Goal: Check status: Check status

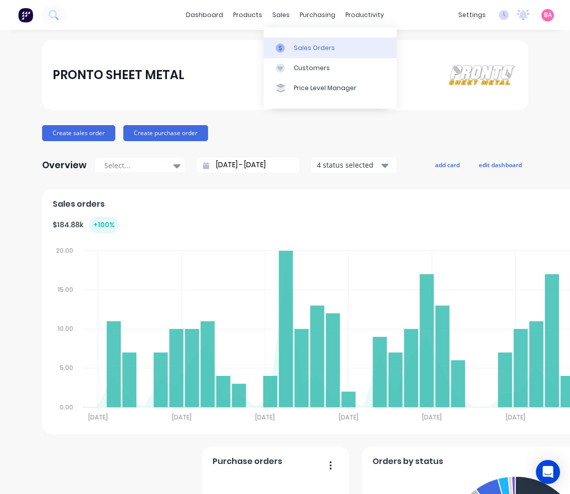
click at [300, 50] on div "Sales Orders" at bounding box center [314, 48] width 41 height 9
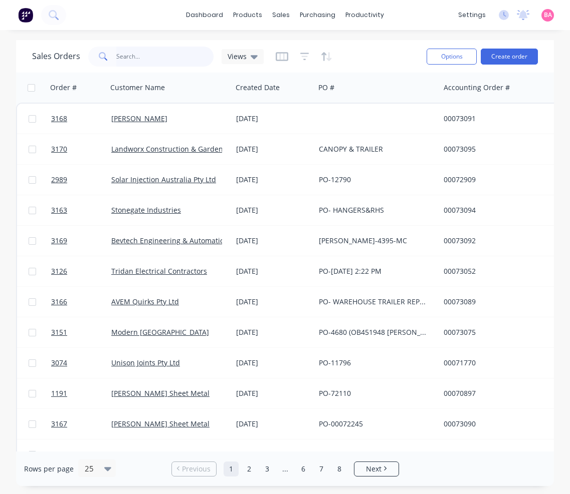
click at [141, 59] on input "text" at bounding box center [165, 57] width 98 height 20
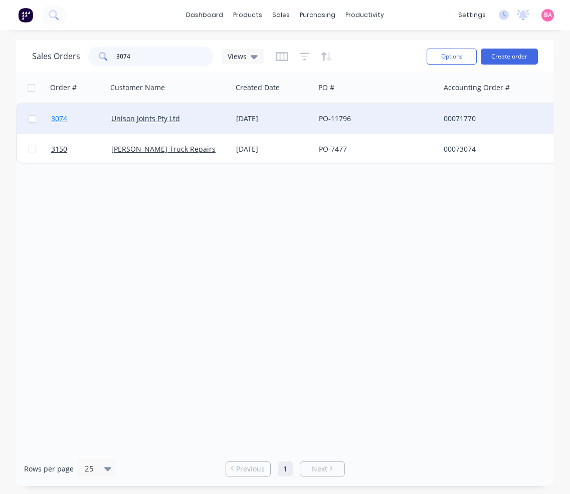
type input "3074"
click at [54, 116] on span "3074" at bounding box center [59, 119] width 16 height 10
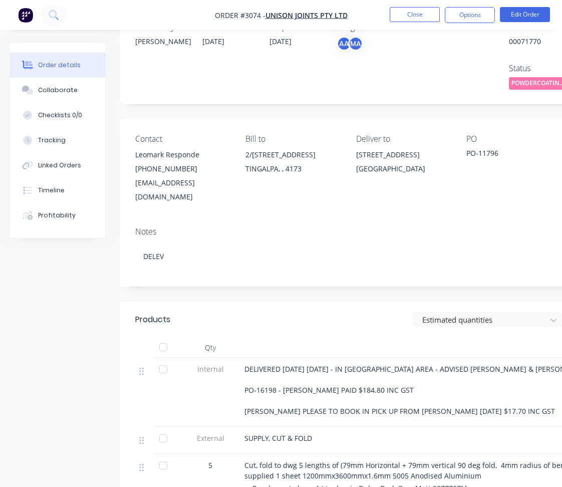
scroll to position [50, 0]
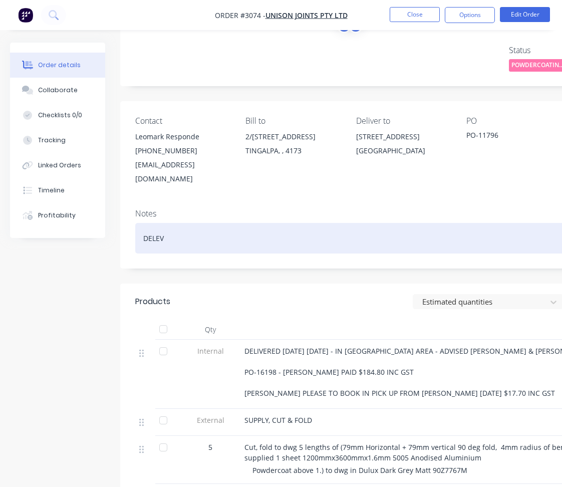
click at [174, 228] on div "DELEV" at bounding box center [403, 238] width 536 height 31
drag, startPoint x: 172, startPoint y: 228, endPoint x: 126, endPoint y: 225, distance: 46.7
click at [128, 226] on div "Notes DELEV" at bounding box center [403, 234] width 566 height 67
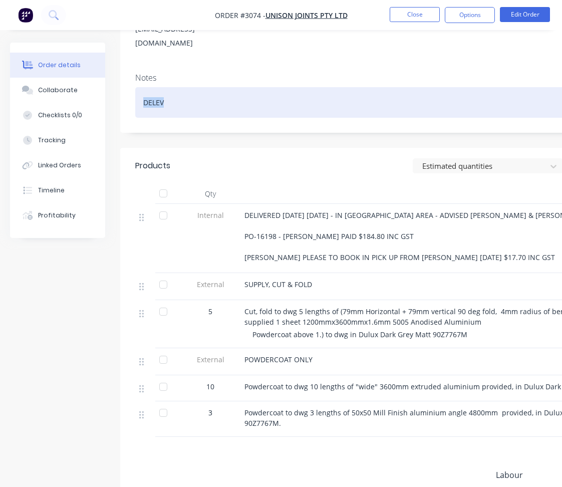
scroll to position [200, 0]
